Goal: Task Accomplishment & Management: Manage account settings

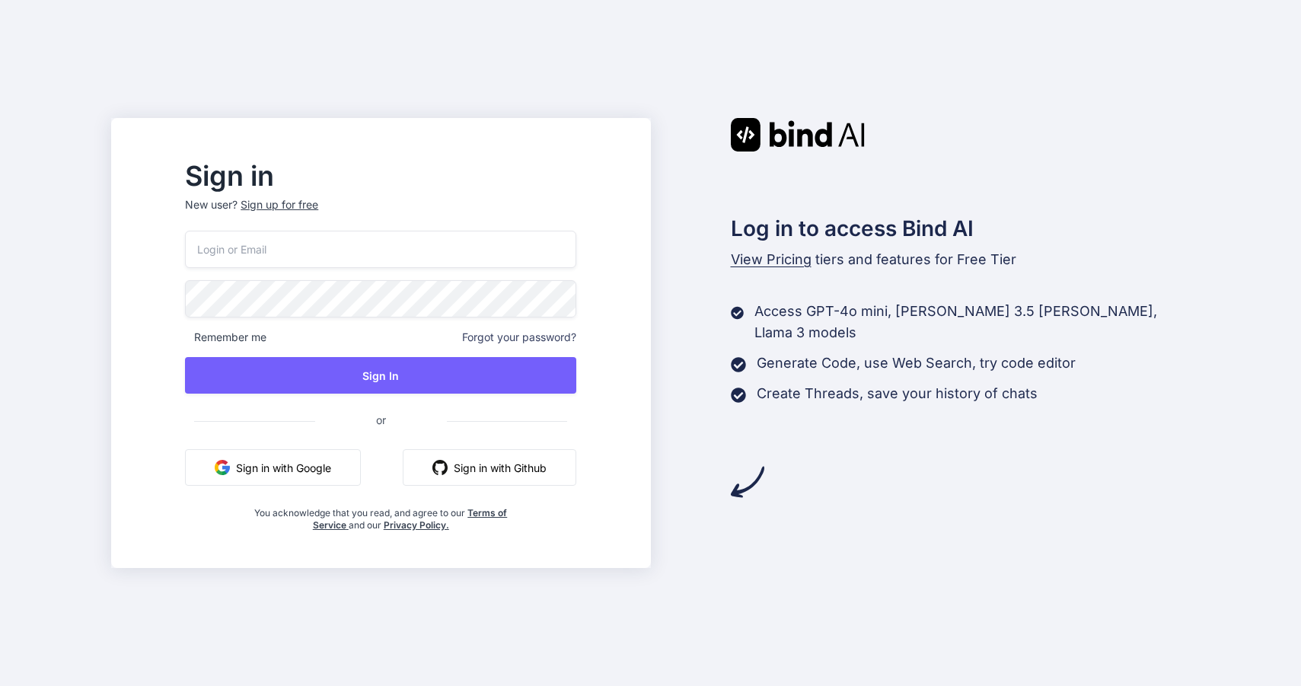
click at [324, 242] on input "email" at bounding box center [380, 249] width 391 height 37
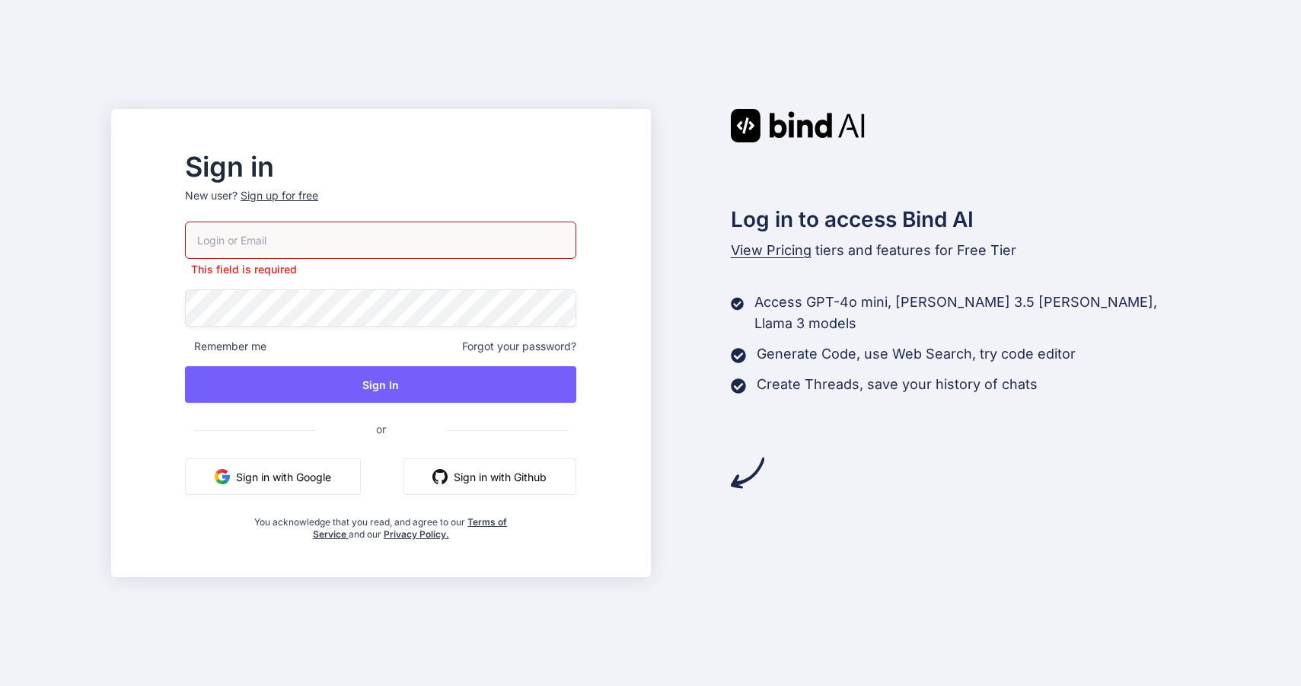
type input "[EMAIL_ADDRESS][DOMAIN_NAME]"
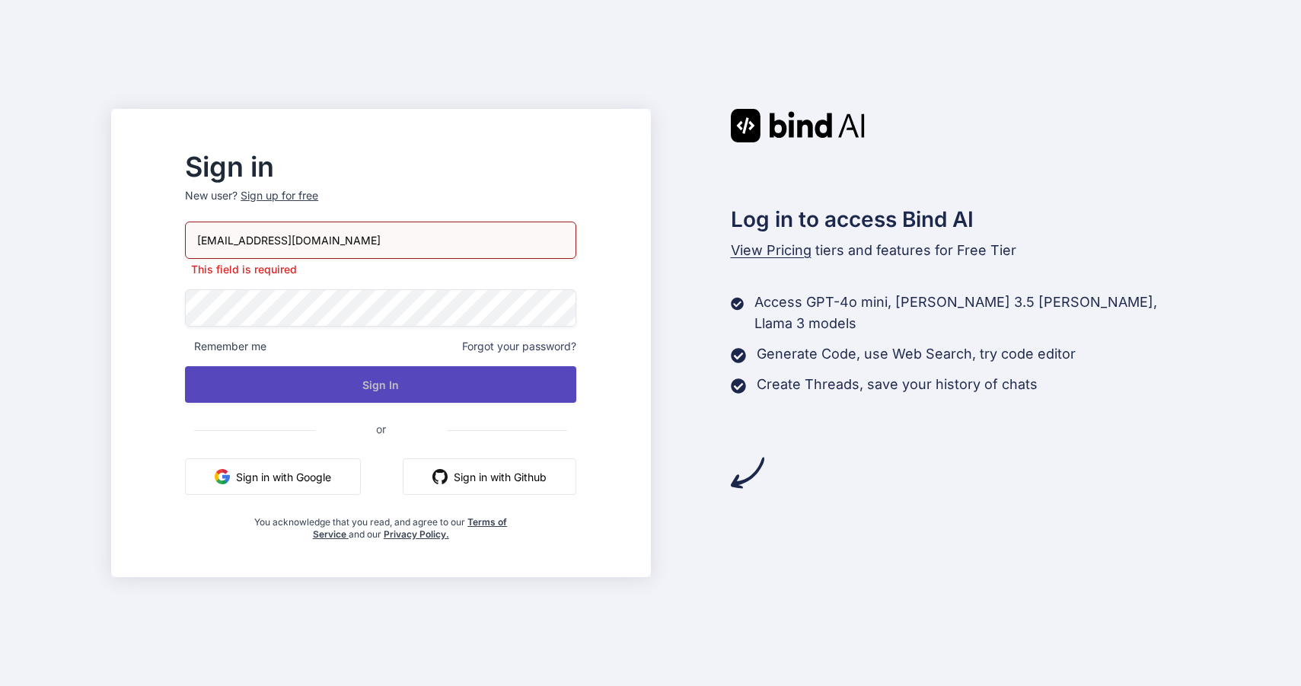
click at [345, 393] on button "Sign In" at bounding box center [380, 384] width 391 height 37
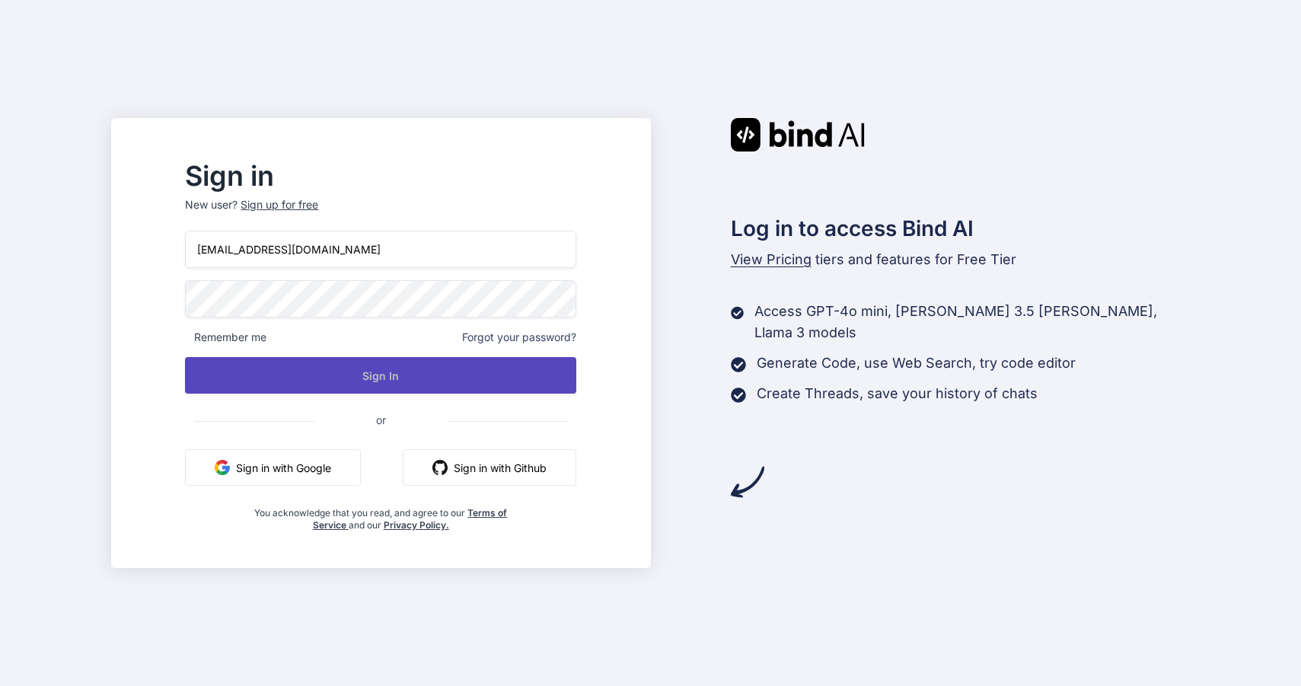
click at [352, 375] on button "Sign In" at bounding box center [380, 375] width 391 height 37
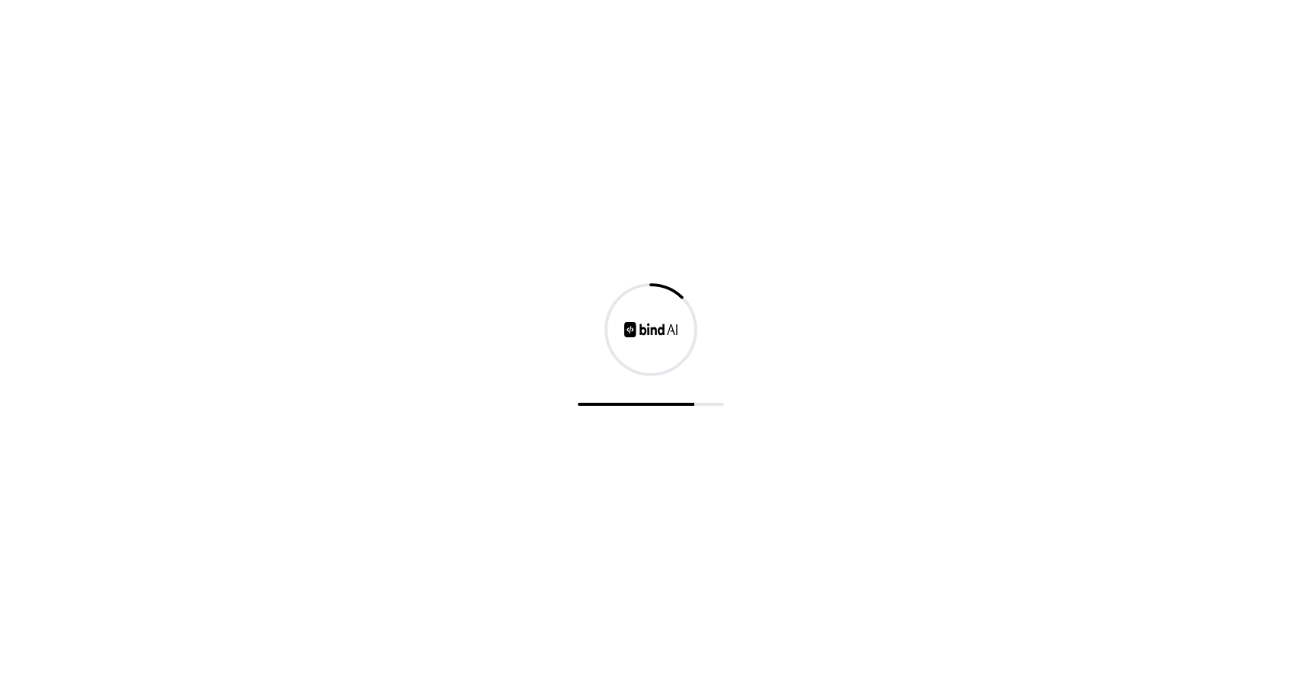
click at [326, 355] on div at bounding box center [650, 343] width 1301 height 686
click at [295, 349] on div at bounding box center [650, 343] width 1301 height 686
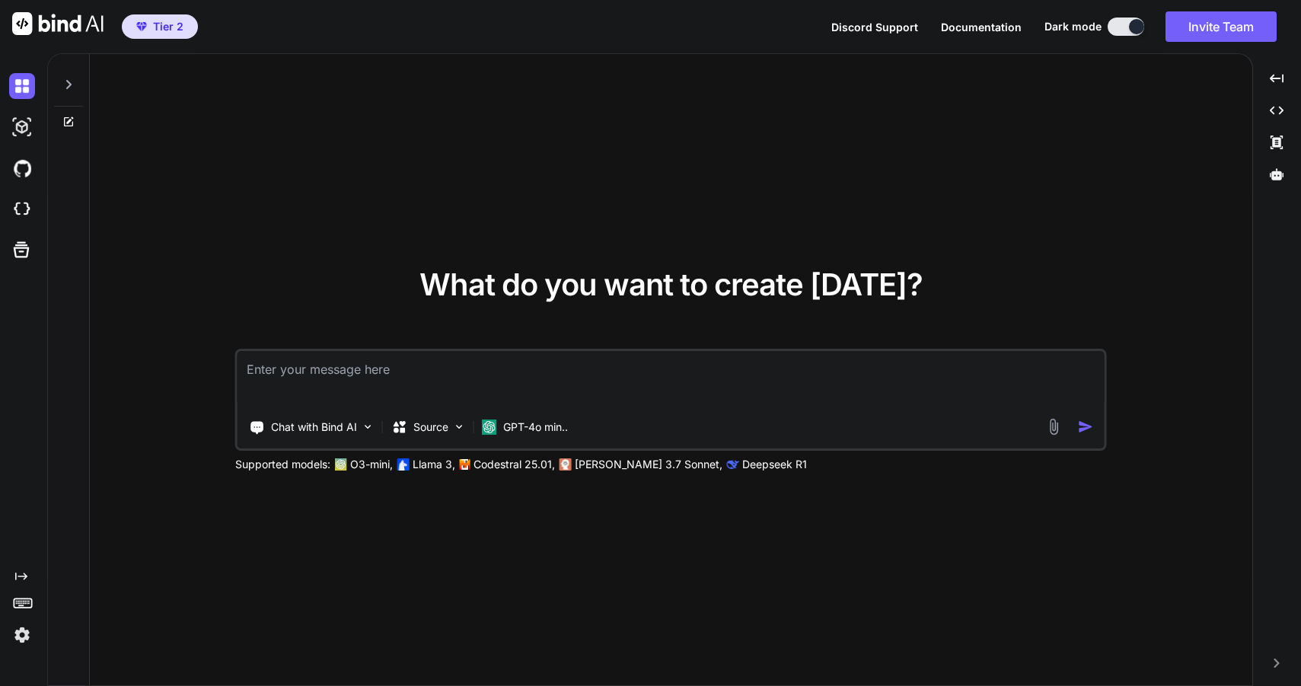
type textarea "x"
